Goal: Information Seeking & Learning: Learn about a topic

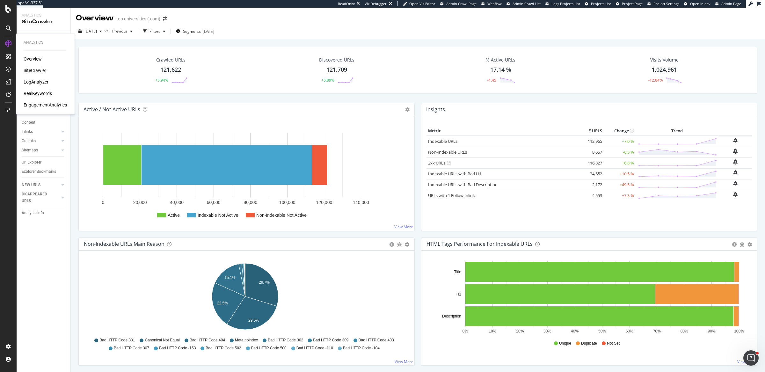
click at [29, 95] on div "RealKeywords" at bounding box center [38, 93] width 28 height 6
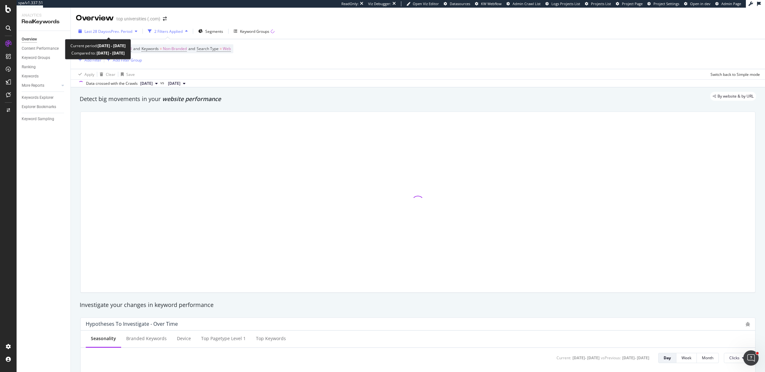
click at [131, 33] on span "vs Prev. Period" at bounding box center [119, 31] width 25 height 5
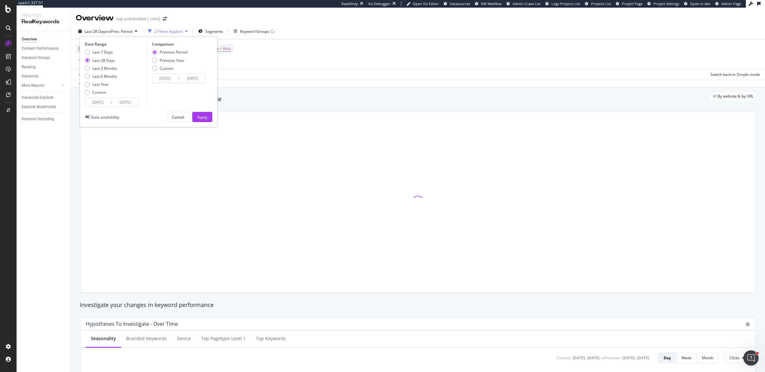
click at [101, 100] on input "[DATE]" at bounding box center [97, 102] width 25 height 9
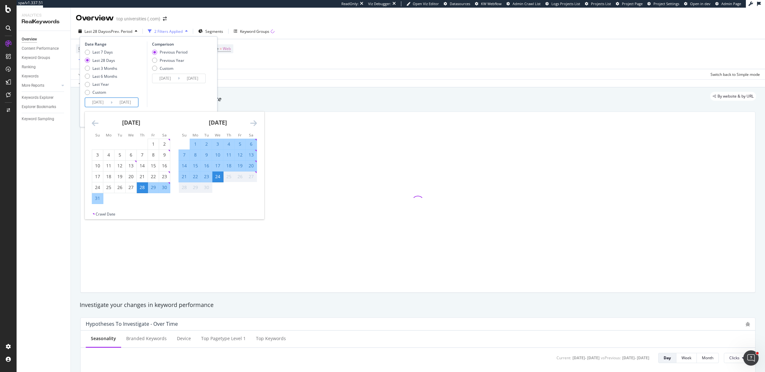
click at [95, 120] on icon "Move backward to switch to the previous month." at bounding box center [95, 123] width 7 height 8
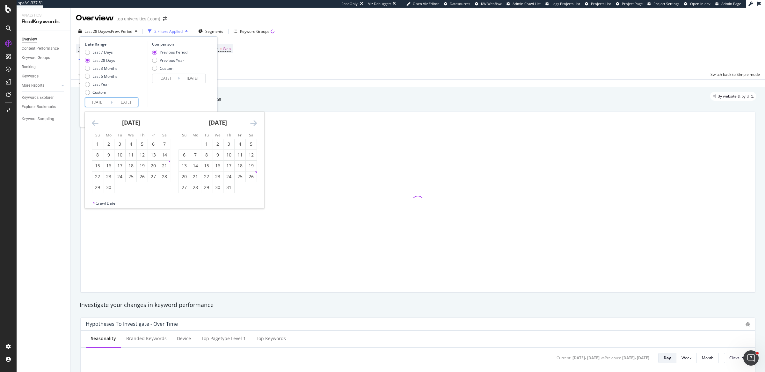
click at [95, 120] on icon "Move backward to switch to the previous month." at bounding box center [95, 123] width 7 height 8
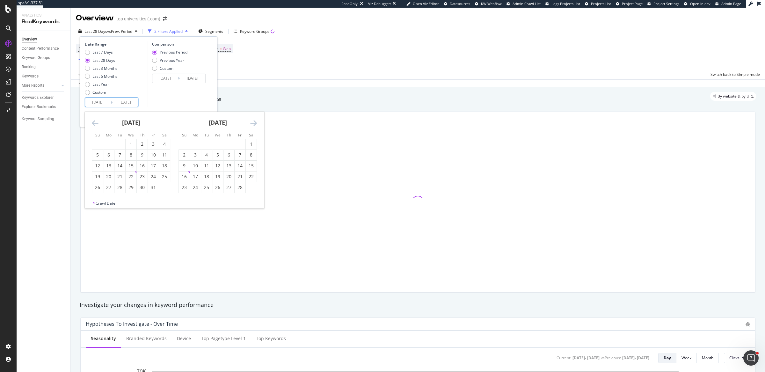
click at [95, 120] on icon "Move backward to switch to the previous month." at bounding box center [95, 123] width 7 height 8
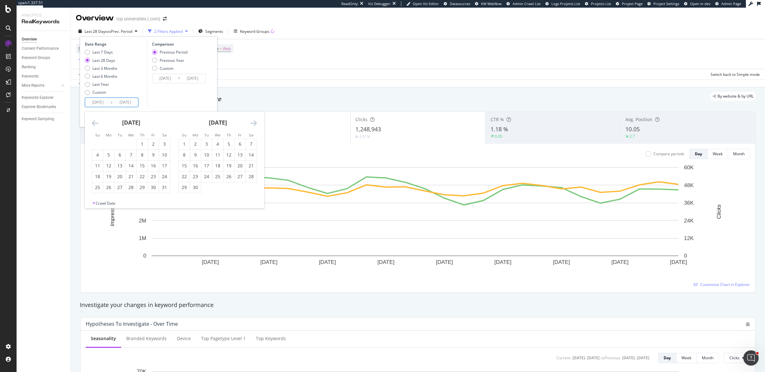
click at [95, 120] on icon "Move backward to switch to the previous month." at bounding box center [95, 123] width 7 height 8
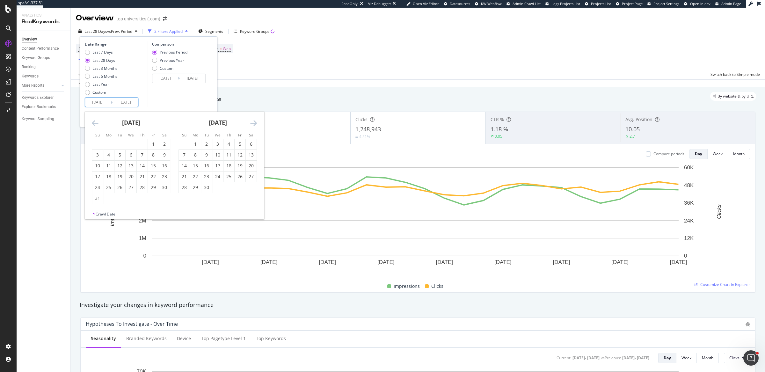
click at [95, 120] on icon "Move backward to switch to the previous month." at bounding box center [95, 123] width 7 height 8
click at [109, 142] on div "1" at bounding box center [108, 144] width 11 height 6
type input "[DATE]"
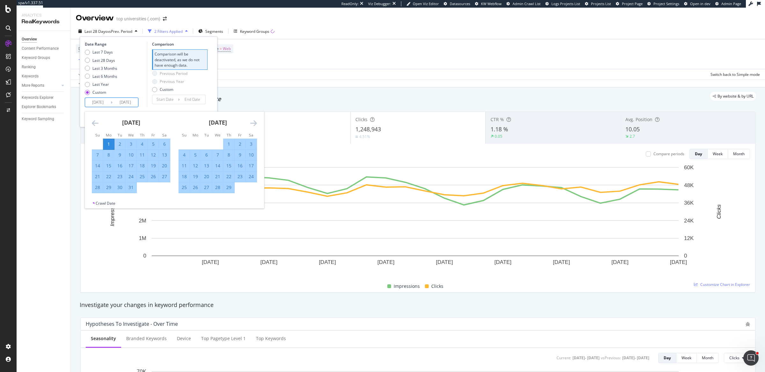
click at [254, 122] on icon "Move forward to switch to the next month." at bounding box center [253, 123] width 7 height 8
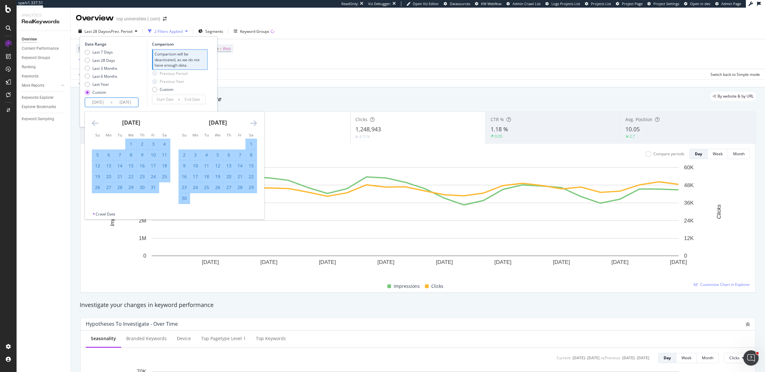
click at [254, 122] on icon "Move forward to switch to the next month." at bounding box center [253, 123] width 7 height 8
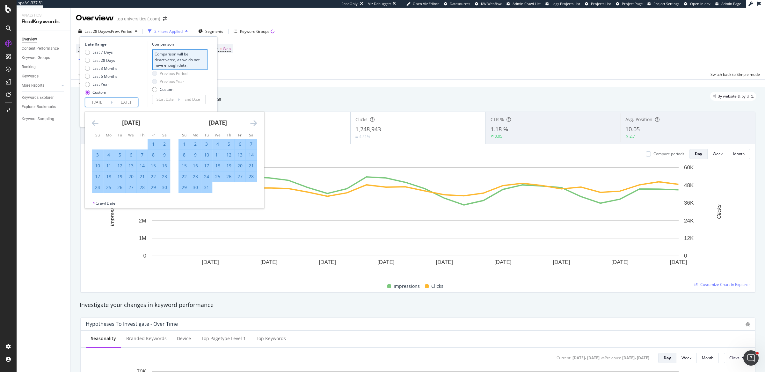
click at [254, 122] on icon "Move forward to switch to the next month." at bounding box center [253, 123] width 7 height 8
click at [95, 123] on icon "Move backward to switch to the previous month." at bounding box center [95, 123] width 7 height 8
click at [120, 184] on div "31" at bounding box center [119, 187] width 11 height 6
type input "[DATE]"
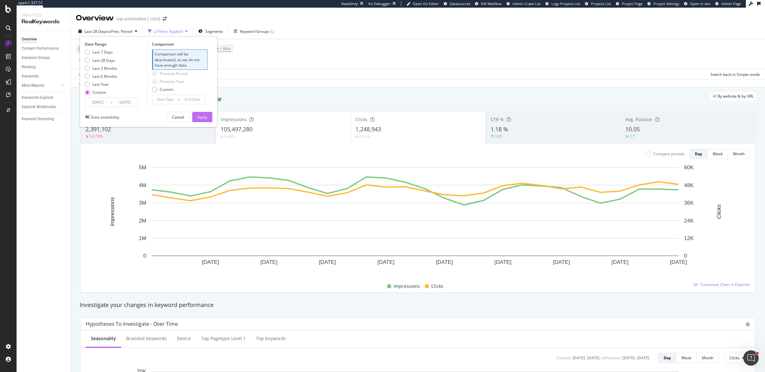
click at [199, 120] on div "Apply" at bounding box center [202, 117] width 10 height 10
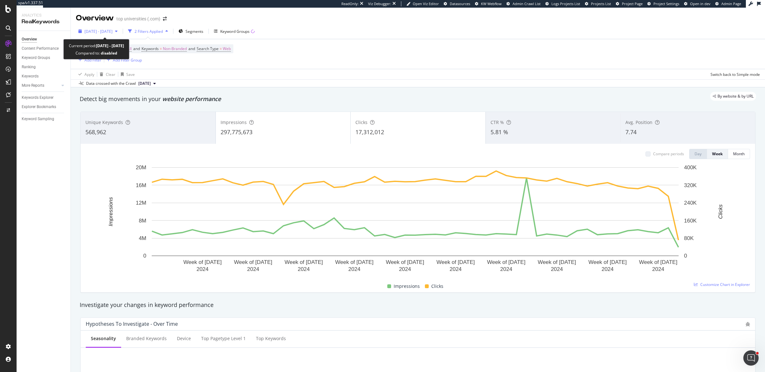
click at [105, 33] on span "[DATE] - [DATE]" at bounding box center [98, 31] width 28 height 5
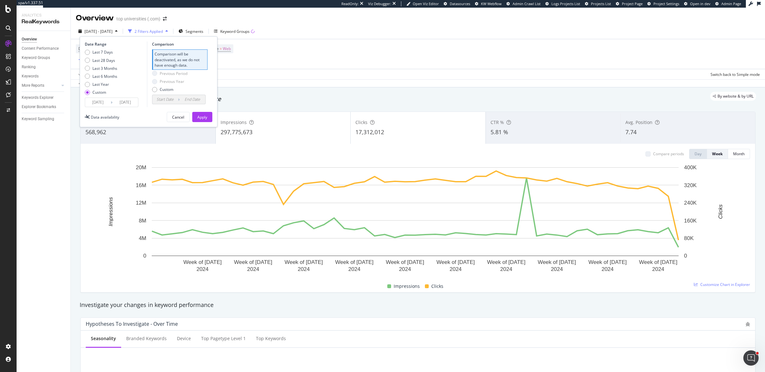
click at [125, 100] on input "[DATE]" at bounding box center [124, 102] width 25 height 9
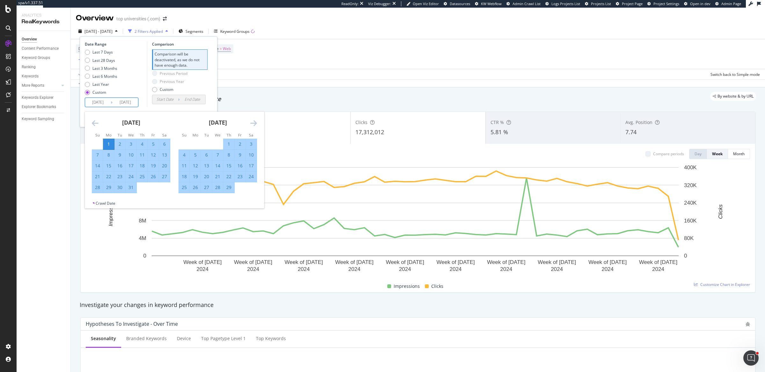
click at [252, 123] on icon "Move forward to switch to the next month." at bounding box center [253, 123] width 7 height 8
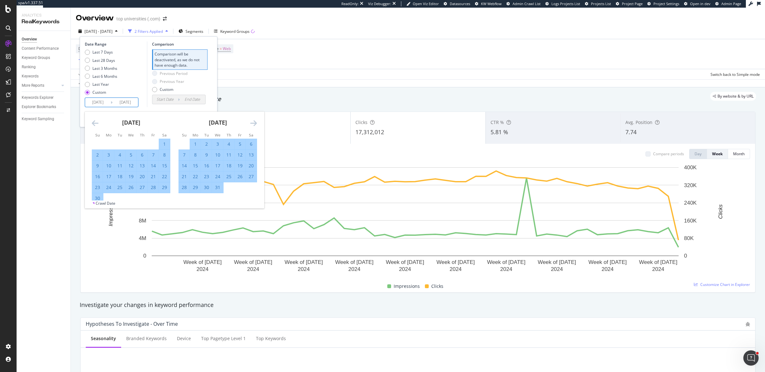
click at [252, 123] on icon "Move forward to switch to the next month." at bounding box center [253, 123] width 7 height 8
click at [154, 164] on div "20" at bounding box center [153, 166] width 11 height 6
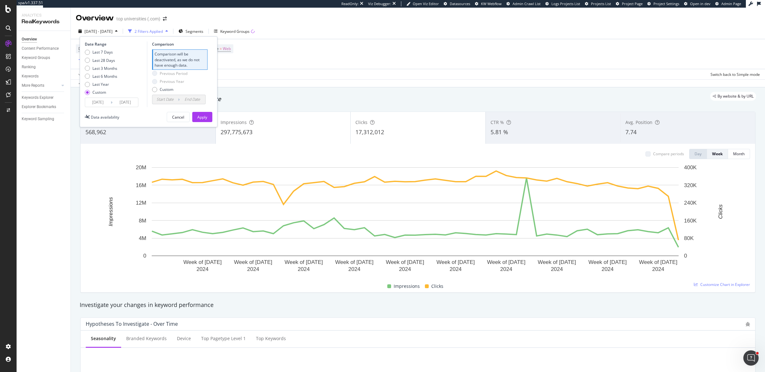
type input "[DATE]"
click at [201, 116] on div "Apply" at bounding box center [202, 116] width 10 height 5
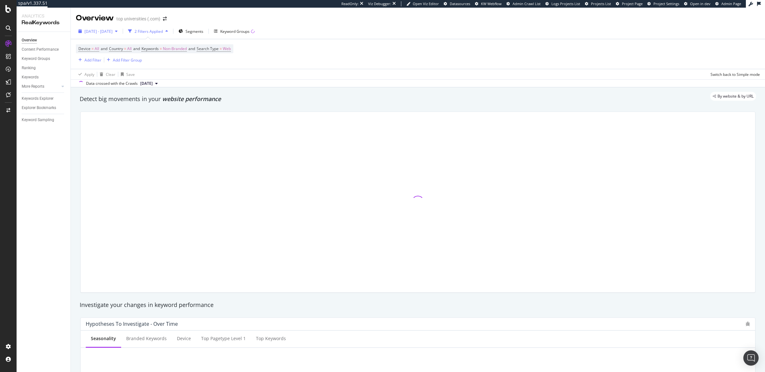
click at [109, 34] on span "[DATE] - [DATE]" at bounding box center [98, 31] width 28 height 5
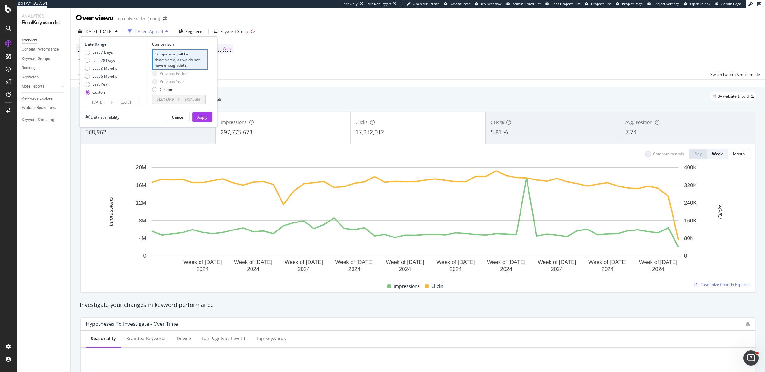
click at [93, 102] on input "[DATE]" at bounding box center [97, 102] width 25 height 9
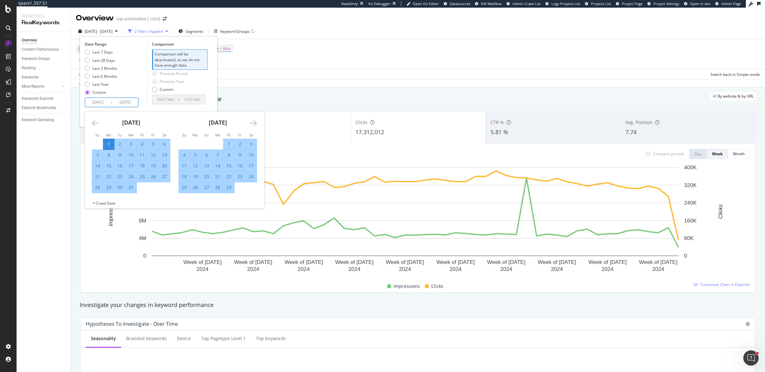
click at [252, 124] on icon "Move forward to switch to the next month." at bounding box center [253, 123] width 7 height 8
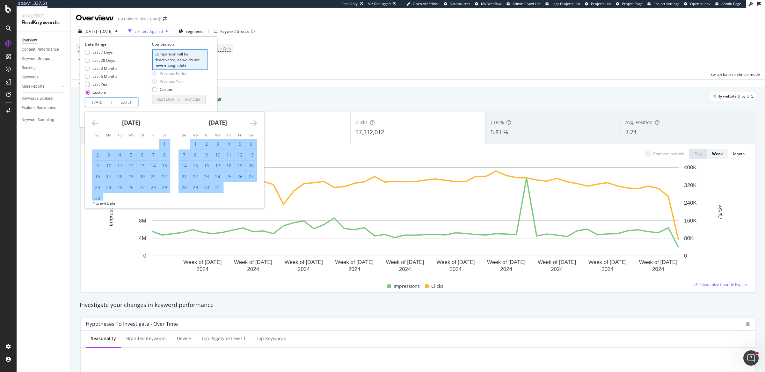
click at [252, 124] on icon "Move forward to switch to the next month." at bounding box center [253, 123] width 7 height 8
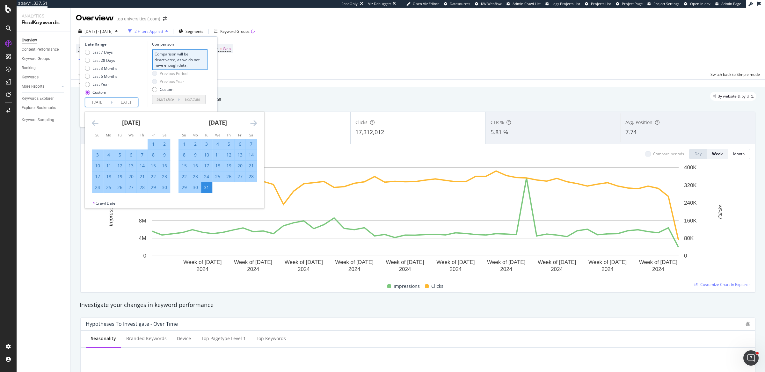
click at [252, 124] on icon "Move forward to switch to the next month." at bounding box center [253, 123] width 7 height 8
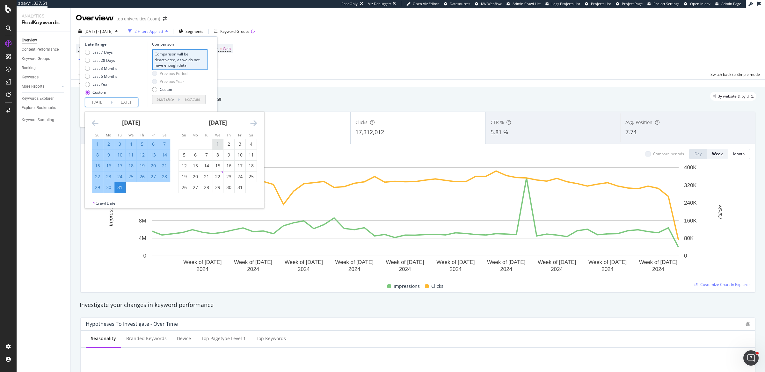
click at [217, 144] on div "1" at bounding box center [217, 144] width 11 height 6
type input "2025/01/01"
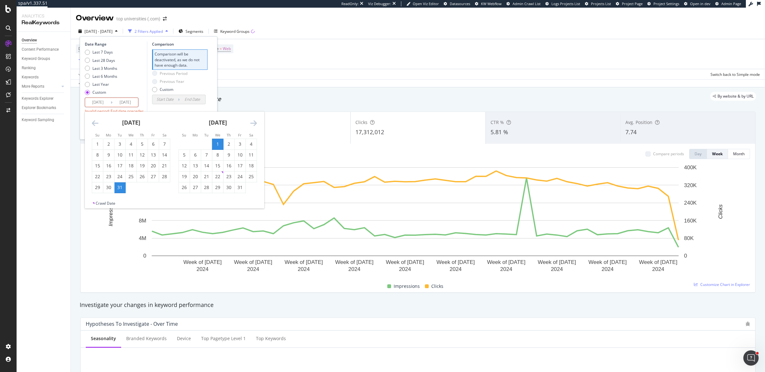
click at [252, 124] on icon "Move forward to switch to the next month." at bounding box center [253, 123] width 7 height 8
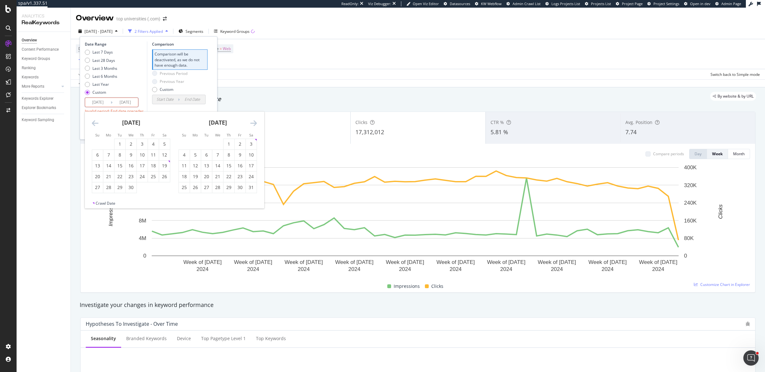
click at [252, 124] on icon "Move forward to switch to the next month." at bounding box center [253, 123] width 7 height 8
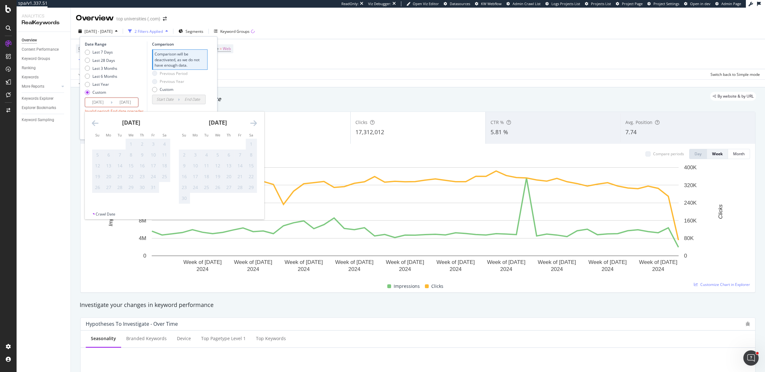
click at [252, 124] on icon "Move forward to switch to the next month." at bounding box center [253, 123] width 7 height 8
click at [96, 123] on icon "Move backward to switch to the previous month." at bounding box center [95, 123] width 7 height 8
click at [161, 165] on div "20" at bounding box center [164, 166] width 11 height 6
type input "2025/09/20"
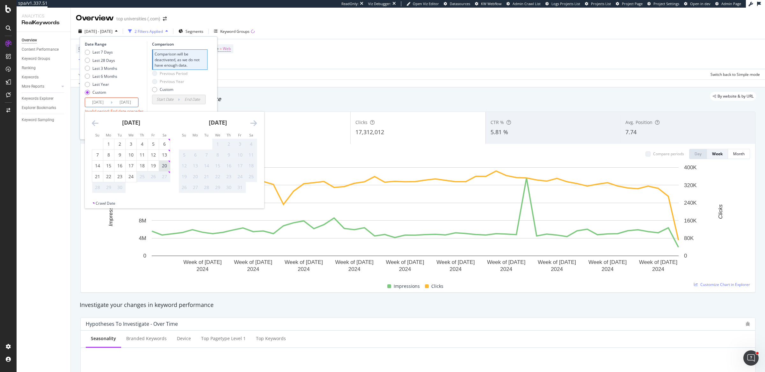
type input "2024/04/12"
type input "[DATE]"
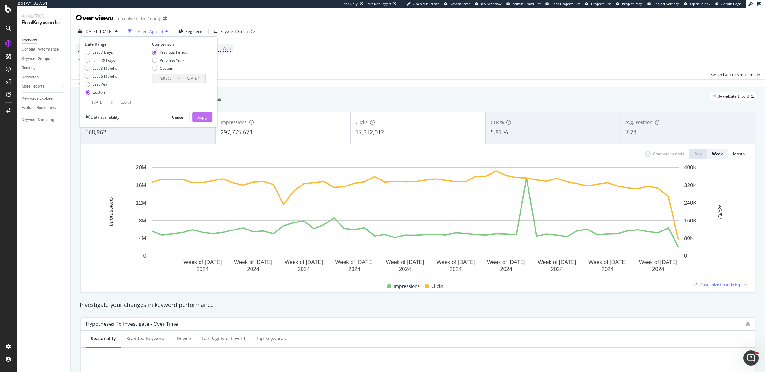
click at [204, 117] on div "Apply" at bounding box center [202, 116] width 10 height 5
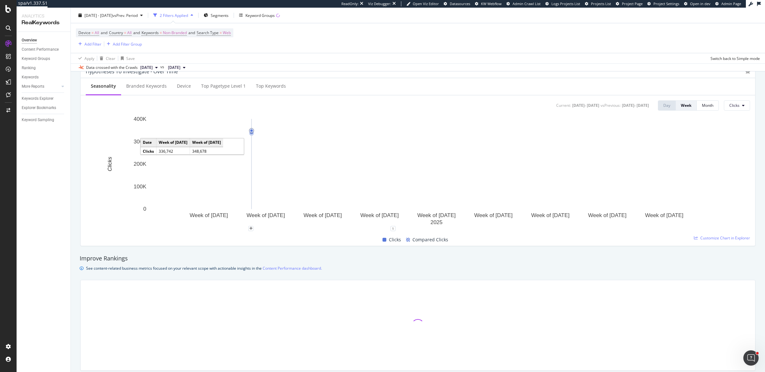
scroll to position [246, 0]
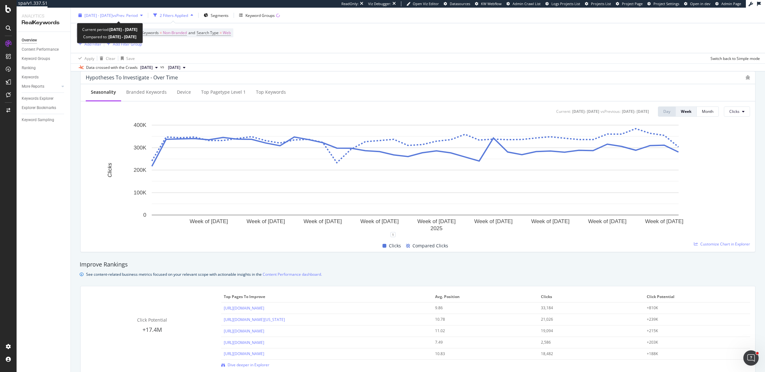
click at [133, 15] on span "vs Prev. Period" at bounding box center [124, 14] width 25 height 5
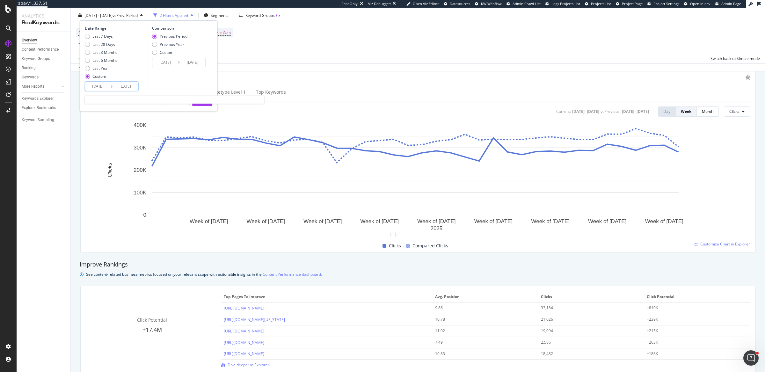
click at [117, 86] on input "2025/09/20" at bounding box center [124, 86] width 25 height 9
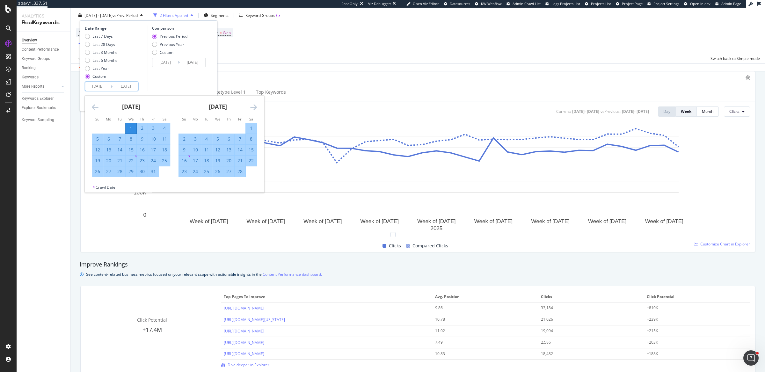
click at [252, 108] on icon "Move forward to switch to the next month." at bounding box center [253, 107] width 7 height 8
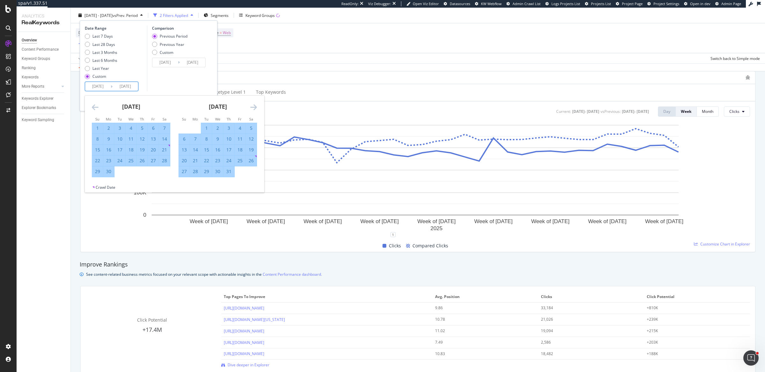
click at [252, 108] on icon "Move forward to switch to the next month." at bounding box center [253, 107] width 7 height 8
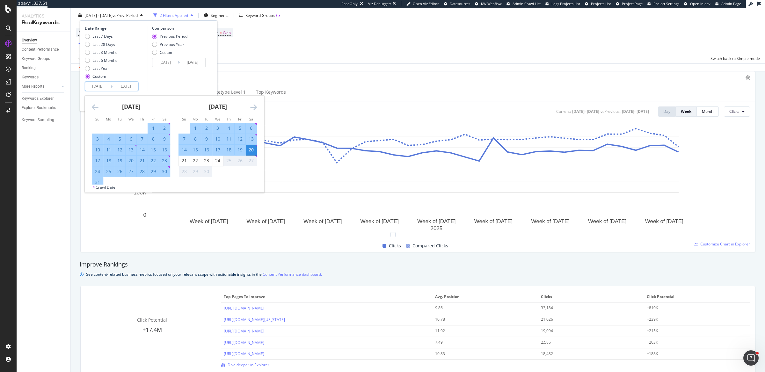
drag, startPoint x: 366, startPoint y: 74, endPoint x: 459, endPoint y: 27, distance: 104.2
click at [366, 73] on div "Hypotheses to Investigate - Over Time" at bounding box center [418, 77] width 674 height 13
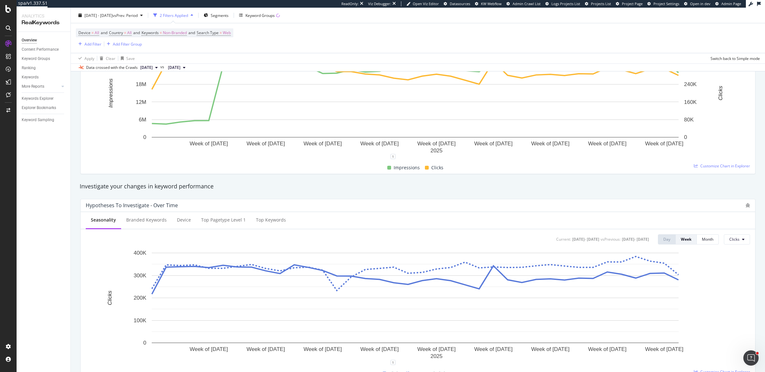
scroll to position [0, 0]
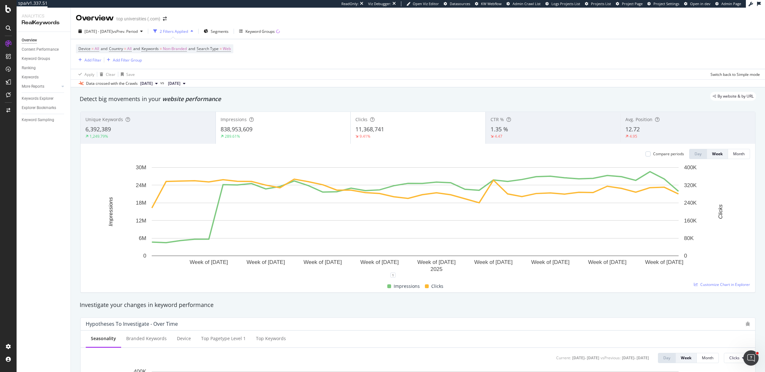
click at [394, 32] on div "2025 Jan. 1st - Sep. 20th vs Prev. Period 2 Filters Applied Segments Keyword Gr…" at bounding box center [418, 32] width 694 height 13
click at [444, 54] on div "Device = All and Country = All and Keywords = Non-Branded and Search Type = Web…" at bounding box center [418, 54] width 684 height 30
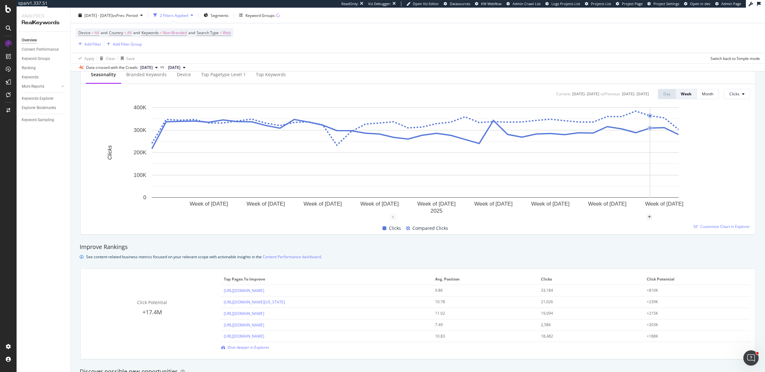
scroll to position [257, 0]
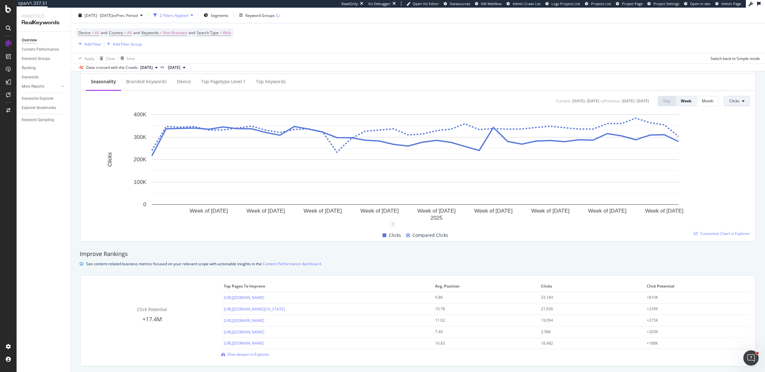
click at [741, 100] on button "Clicks" at bounding box center [737, 101] width 26 height 10
click at [728, 124] on span "Impressions" at bounding box center [739, 125] width 30 height 6
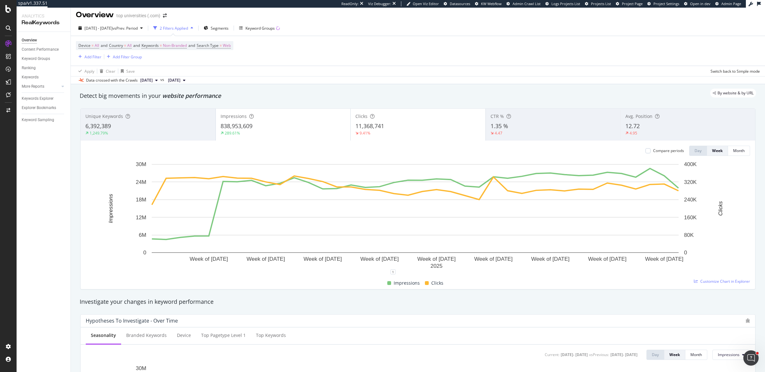
scroll to position [0, 0]
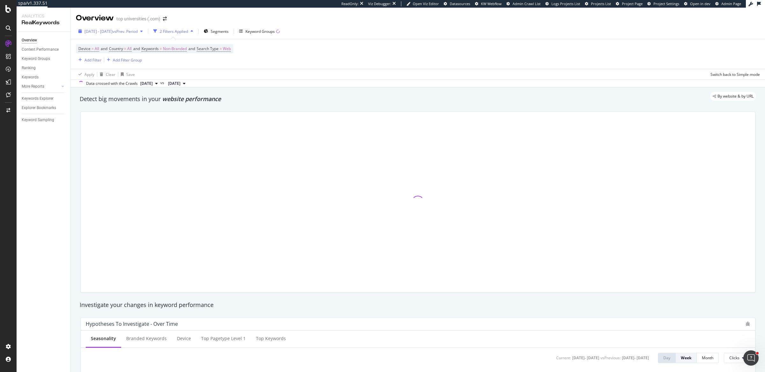
click at [138, 30] on span "vs Prev. Period" at bounding box center [124, 31] width 25 height 5
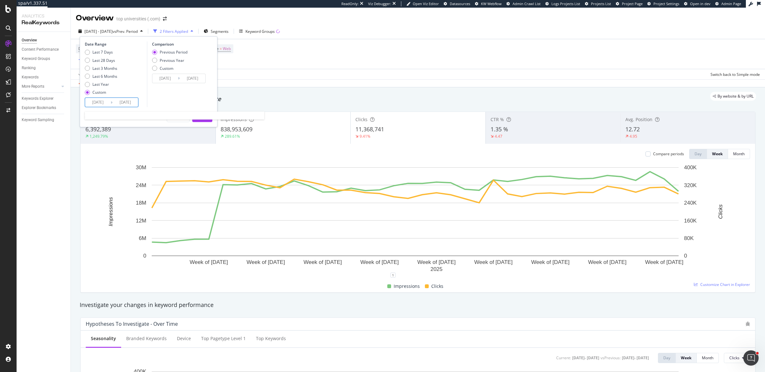
click at [99, 100] on input "2025/01/01" at bounding box center [97, 102] width 25 height 9
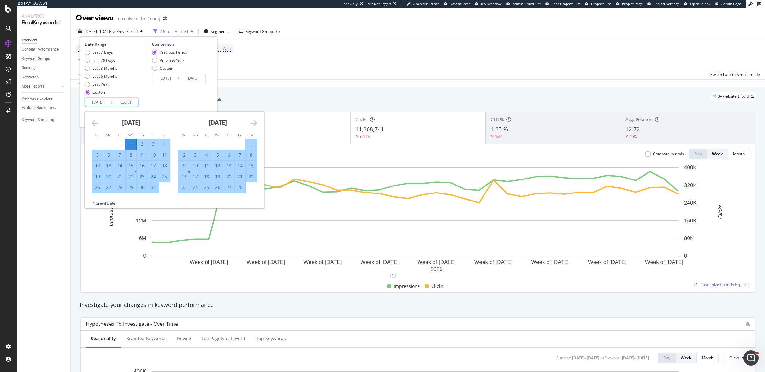
click at [249, 122] on div "[DATE]" at bounding box center [217, 125] width 78 height 27
click at [251, 121] on icon "Move forward to switch to the next month." at bounding box center [253, 123] width 7 height 8
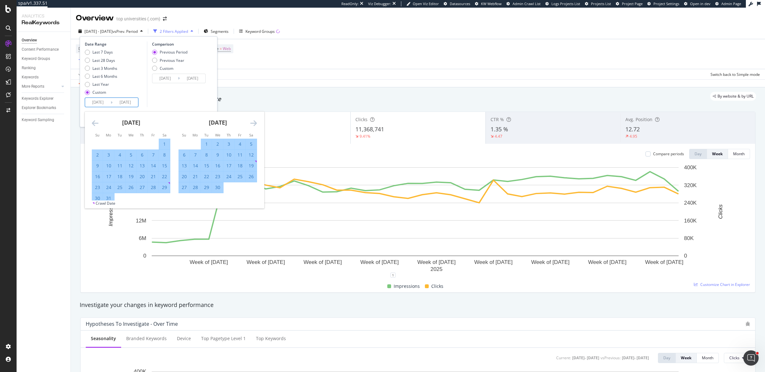
click at [251, 121] on icon "Move forward to switch to the next month." at bounding box center [253, 123] width 7 height 8
click at [95, 70] on div "Last 3 Months" at bounding box center [104, 68] width 25 height 5
type input "2025/06/25"
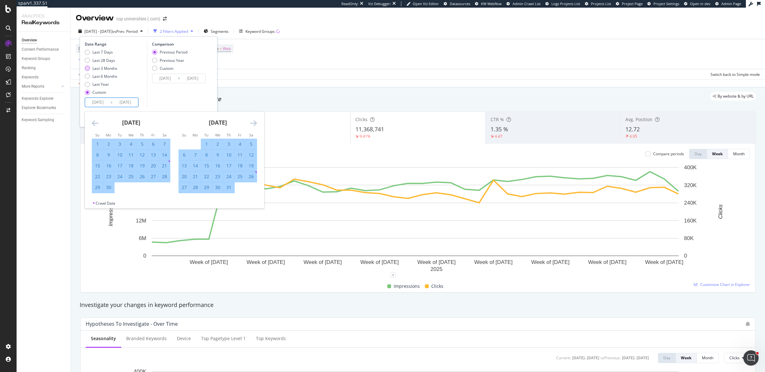
type input "[DATE]"
type input "2025/03/25"
type input "2025/06/24"
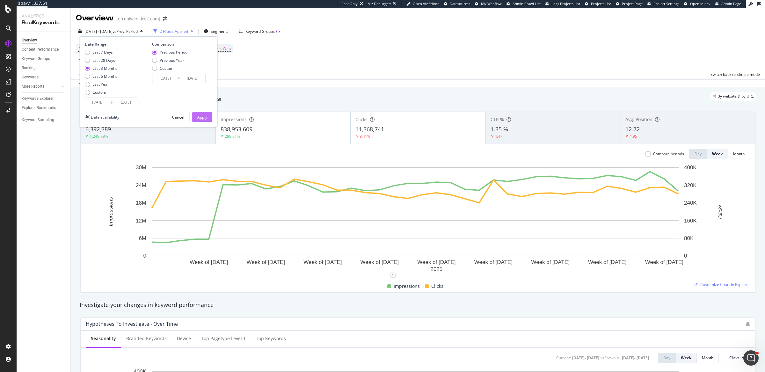
click at [198, 115] on div "Apply" at bounding box center [202, 116] width 10 height 5
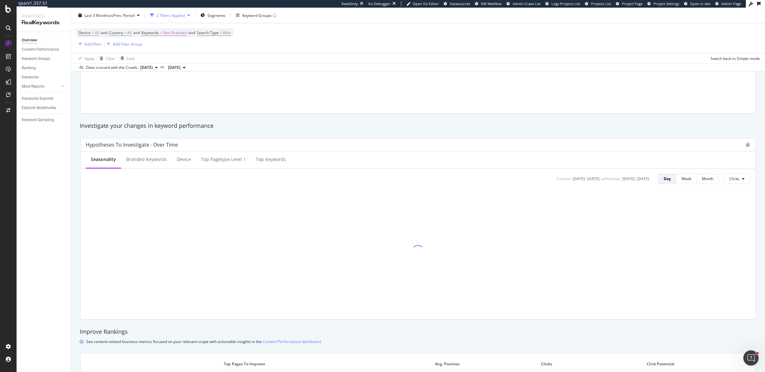
scroll to position [189, 0]
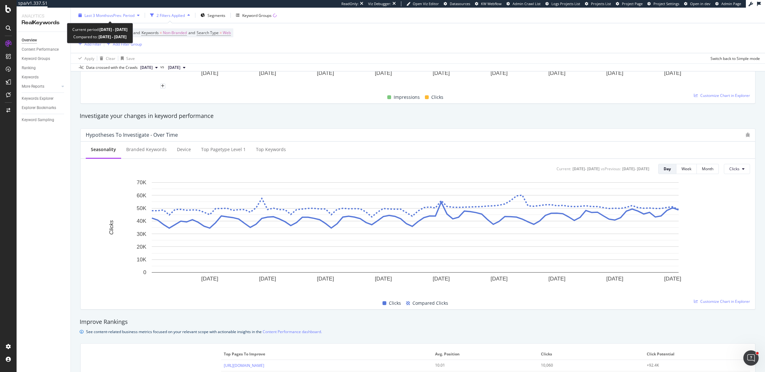
click at [127, 16] on span "vs Prev. Period" at bounding box center [121, 14] width 25 height 5
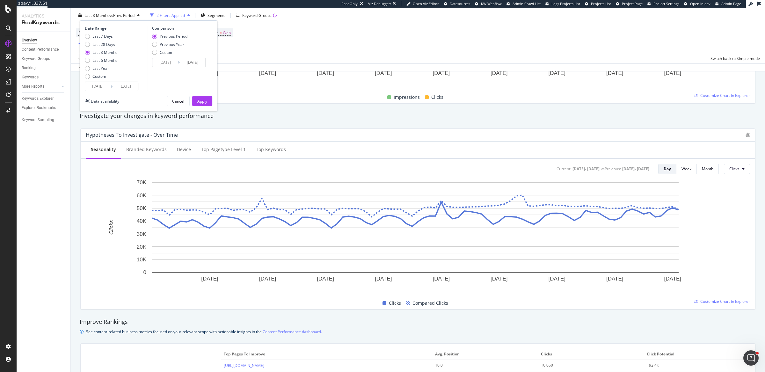
click at [127, 16] on span "vs Prev. Period" at bounding box center [121, 14] width 25 height 5
